Goal: Task Accomplishment & Management: Manage account settings

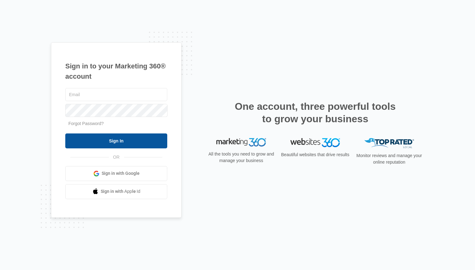
type input "[PERSON_NAME][EMAIL_ADDRESS][DOMAIN_NAME]"
click at [98, 139] on input "Sign In" at bounding box center [116, 140] width 102 height 15
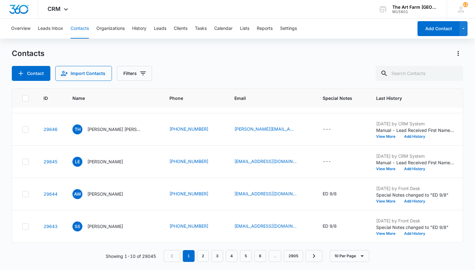
scroll to position [191, 0]
click at [409, 71] on input "text" at bounding box center [419, 73] width 88 height 15
type input "anna rounds"
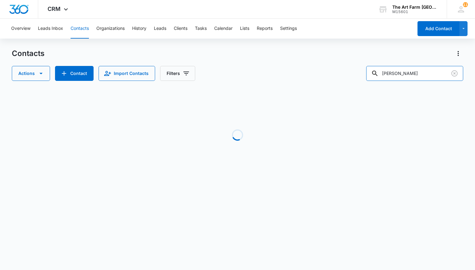
scroll to position [0, 0]
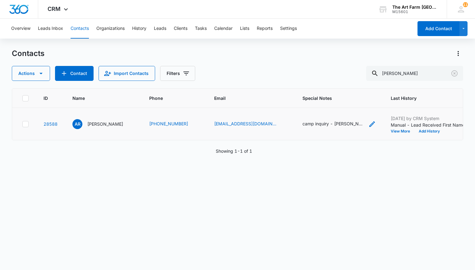
click at [369, 125] on icon "Special Notes - camp inquiry - Erin 10/28 - Select to Edit Field" at bounding box center [372, 124] width 6 height 6
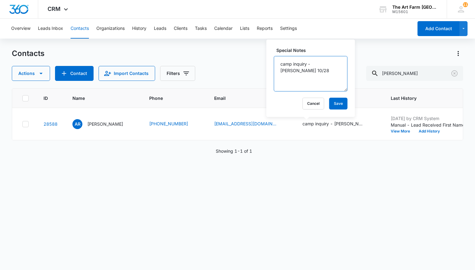
drag, startPoint x: 336, startPoint y: 65, endPoint x: 229, endPoint y: 63, distance: 106.9
click at [229, 63] on div "Contacts Actions Contact Import Contacts Filters anna rounds ID Name Phone Emai…" at bounding box center [237, 158] width 451 height 221
type textarea "c"
type textarea "Erin 9/8"
click at [331, 103] on button "Save" at bounding box center [338, 104] width 18 height 12
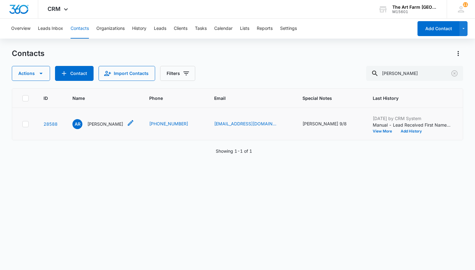
click at [99, 125] on p "Anna Rounds" at bounding box center [105, 124] width 36 height 7
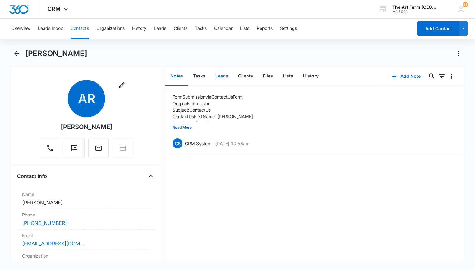
click at [219, 77] on button "Leads" at bounding box center [221, 75] width 23 height 19
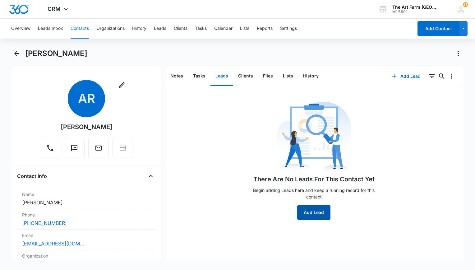
click at [315, 216] on button "Add Lead" at bounding box center [313, 212] width 33 height 15
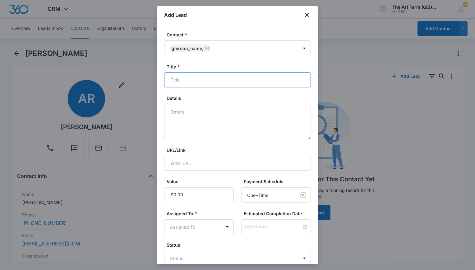
click at [198, 85] on input "Title *" at bounding box center [237, 79] width 147 height 15
type input "Summer 2026 camp WEST"
click at [224, 223] on body "CRM Apps Websites CRM Brand The Art Farm NYC M15601 Your Accounts View All 11 E…" at bounding box center [237, 135] width 475 height 270
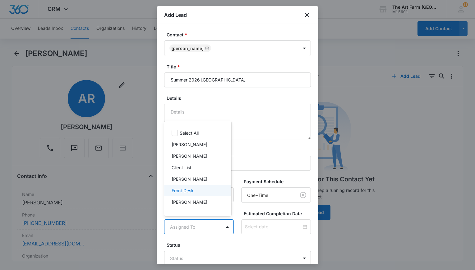
scroll to position [0, 0]
click at [192, 179] on p "Erin Hamilton" at bounding box center [189, 178] width 36 height 7
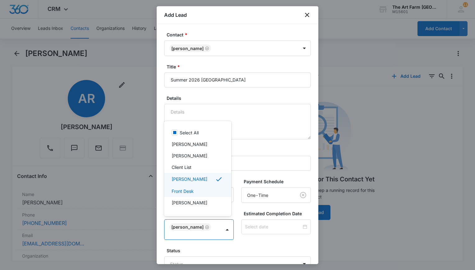
click at [233, 220] on div at bounding box center [237, 135] width 475 height 270
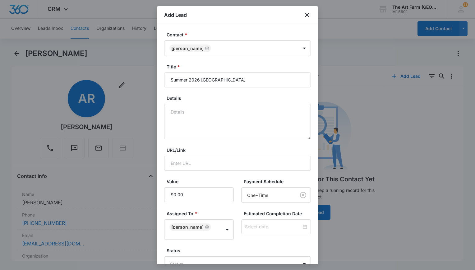
scroll to position [37, 0]
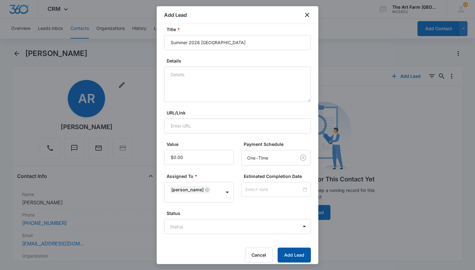
click at [294, 253] on button "Add Lead" at bounding box center [293, 254] width 33 height 15
